Goal: Use online tool/utility: Utilize a website feature to perform a specific function

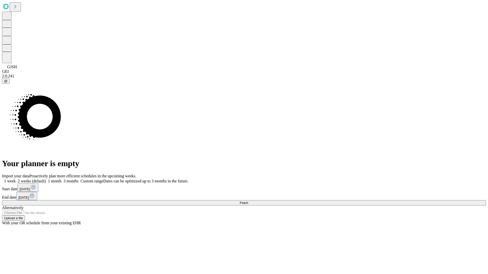
click at [248, 201] on span "Fetch" at bounding box center [244, 203] width 8 height 4
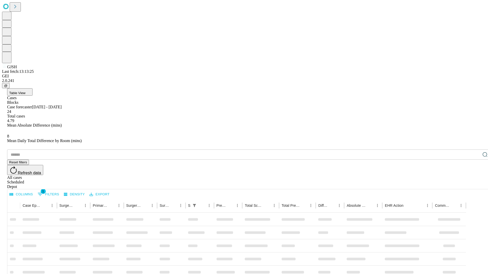
click at [25, 91] on span "Table View" at bounding box center [17, 93] width 16 height 4
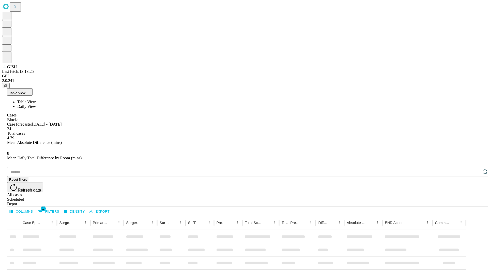
click at [36, 104] on span "Daily View" at bounding box center [26, 106] width 19 height 4
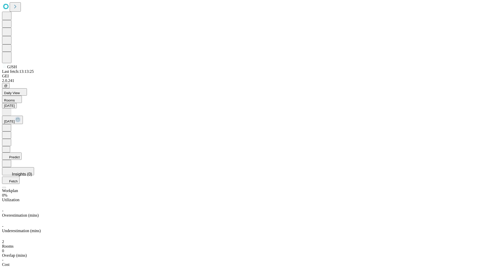
click at [22, 153] on button "Predict" at bounding box center [12, 156] width 20 height 7
